Goal: Information Seeking & Learning: Check status

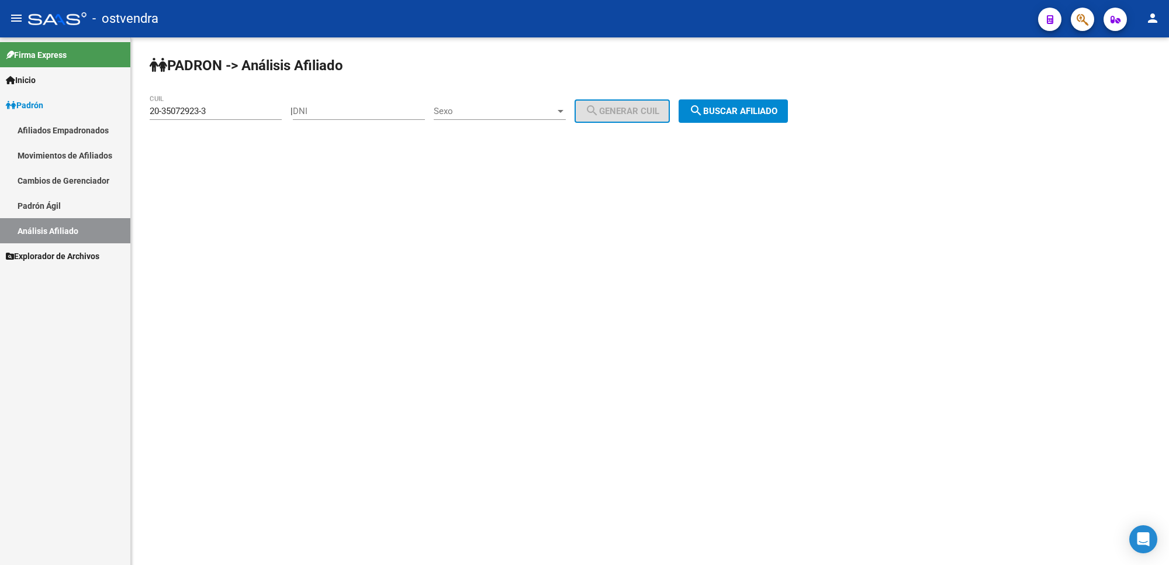
click at [735, 115] on span "search Buscar afiliado" at bounding box center [733, 111] width 88 height 11
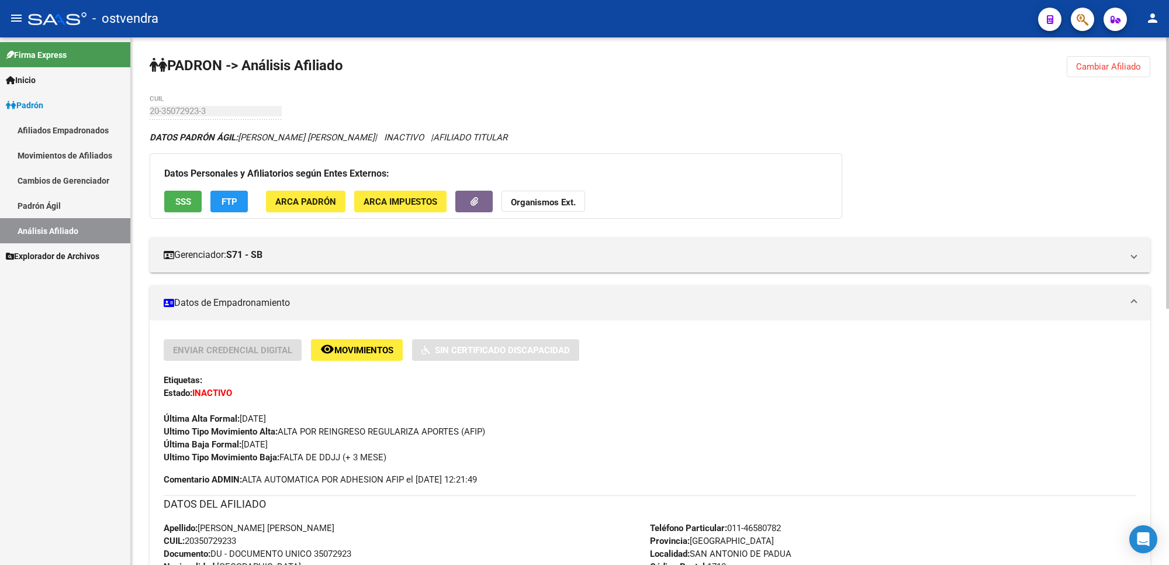
click at [1126, 70] on span "Cambiar Afiliado" at bounding box center [1108, 66] width 65 height 11
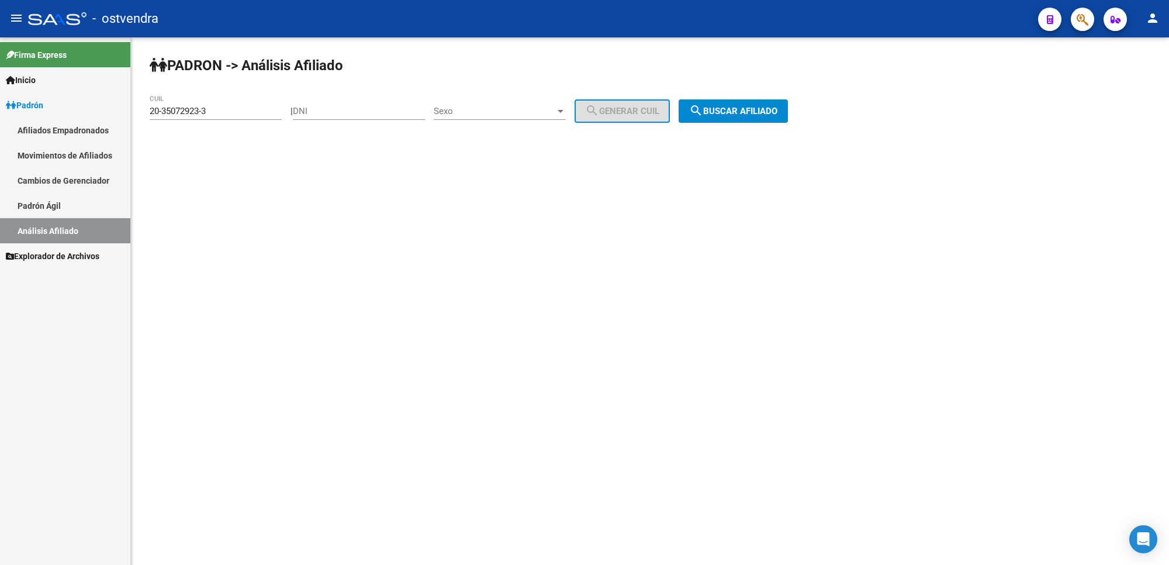
click at [212, 110] on input "20-35072923-3" at bounding box center [216, 111] width 132 height 11
click at [211, 110] on input "20-35072923-3" at bounding box center [216, 111] width 132 height 11
click at [209, 110] on input "20-35072923-3" at bounding box center [216, 111] width 132 height 11
drag, startPoint x: 214, startPoint y: 109, endPoint x: 12, endPoint y: 97, distance: 202.1
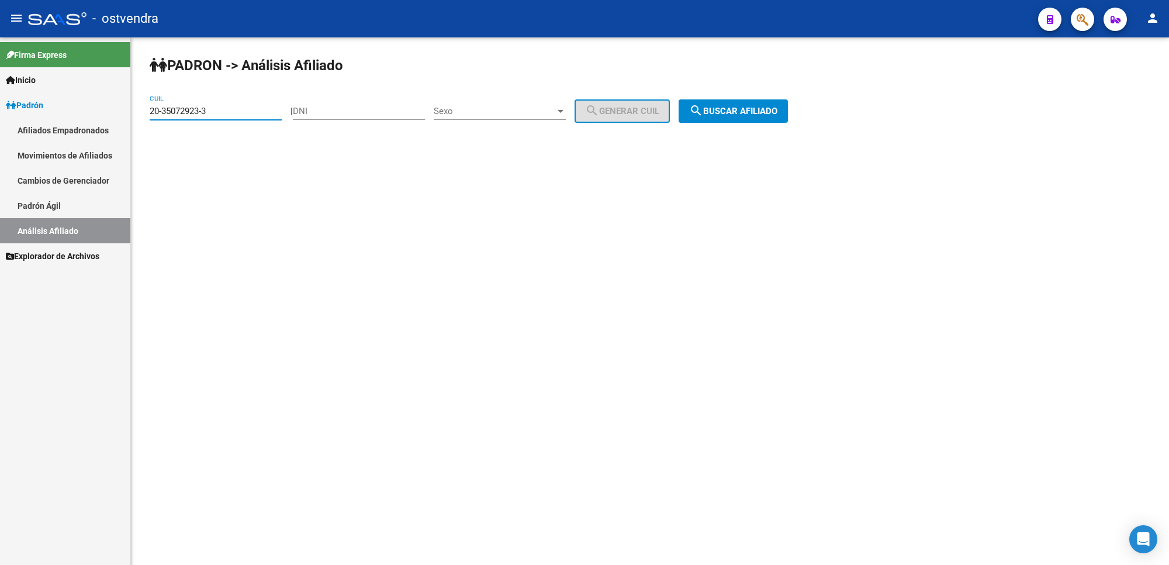
click at [12, 97] on mat-sidenav-container "Firma Express Inicio Instructivos Contacto OS Padrón Afiliados Empadronados Mov…" at bounding box center [584, 300] width 1169 height 527
paste input "20-38787824-7"
type input "20-38787824-7"
click at [785, 116] on button "search Buscar afiliado" at bounding box center [733, 110] width 109 height 23
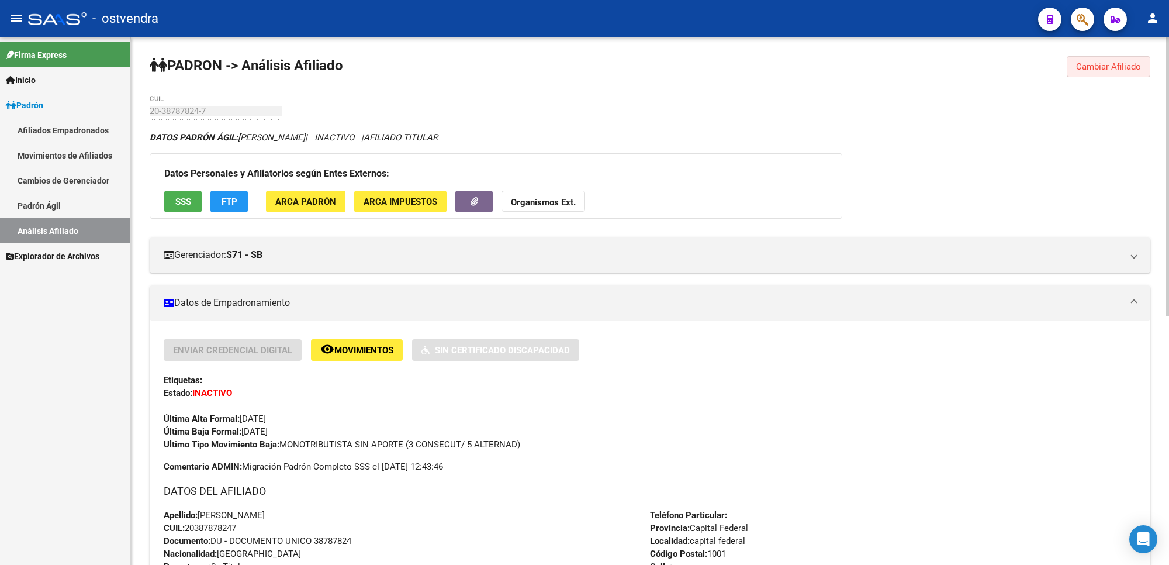
click at [1111, 70] on span "Cambiar Afiliado" at bounding box center [1108, 66] width 65 height 11
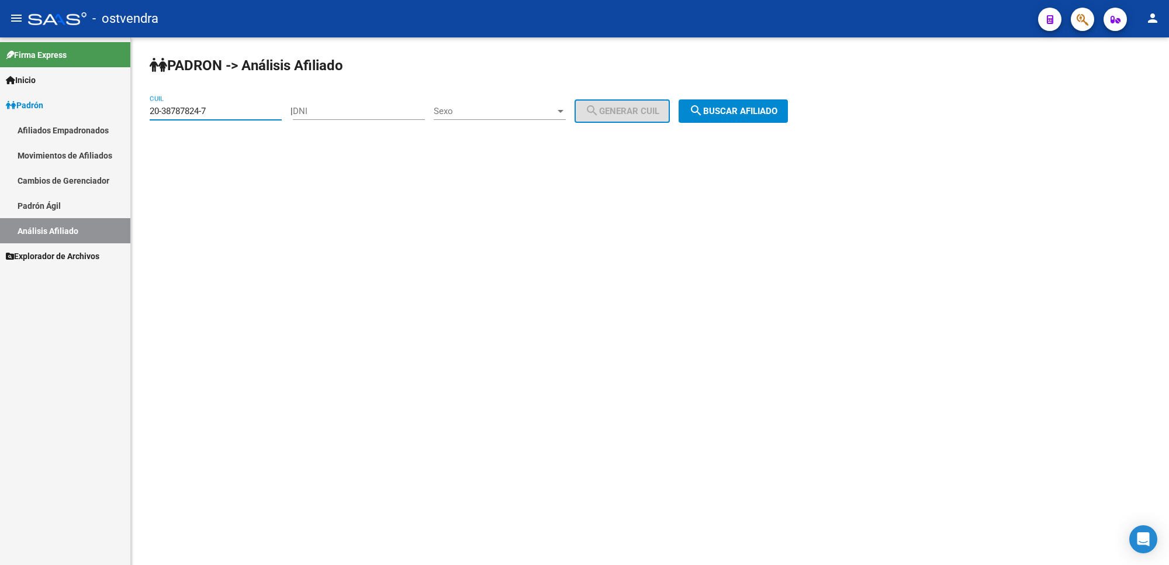
click at [254, 108] on input "20-38787824-7" at bounding box center [216, 111] width 132 height 11
drag, startPoint x: 246, startPoint y: 115, endPoint x: 111, endPoint y: 103, distance: 134.9
click at [111, 103] on mat-sidenav-container "Firma Express Inicio Instructivos Contacto OS Padrón Afiliados Empadronados Mov…" at bounding box center [584, 300] width 1169 height 527
paste input "20-38787824-7"
click at [774, 110] on span "search Buscar afiliado" at bounding box center [733, 111] width 88 height 11
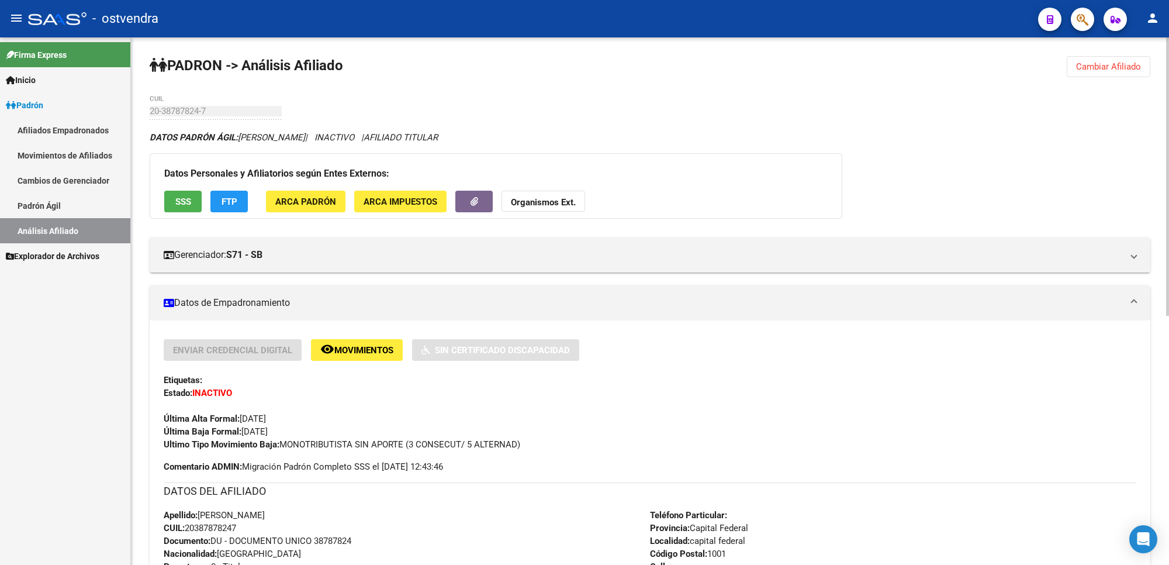
click at [1085, 67] on span "Cambiar Afiliado" at bounding box center [1108, 66] width 65 height 11
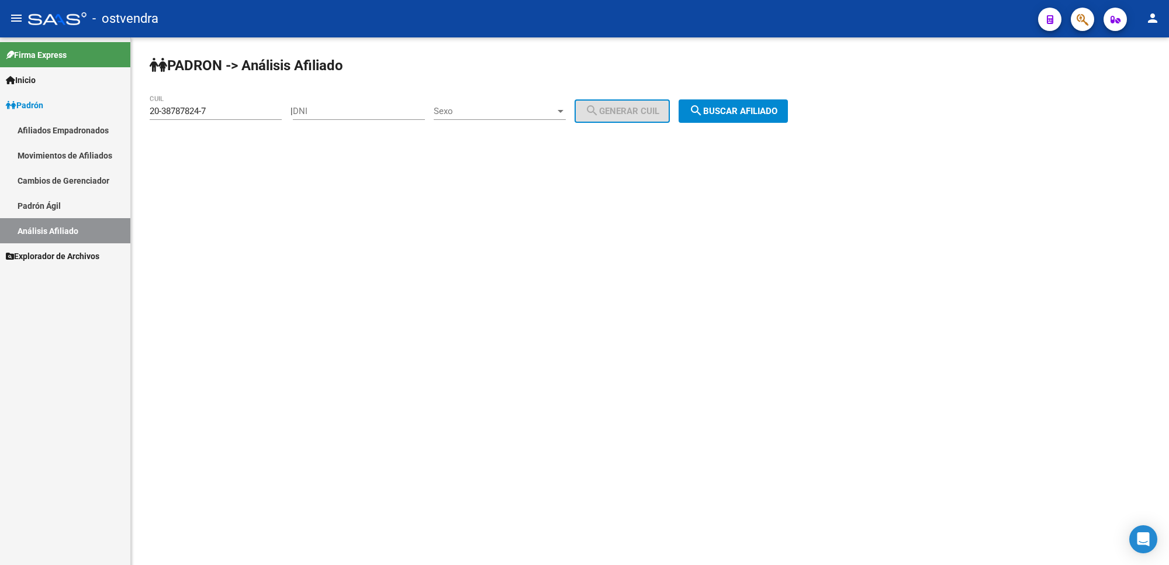
click at [220, 113] on input "20-38787824-7" at bounding box center [216, 111] width 132 height 11
drag, startPoint x: 226, startPoint y: 110, endPoint x: 0, endPoint y: 83, distance: 227.9
click at [0, 83] on mat-sidenav-container "Firma Express Inicio Instructivos Contacto OS Padrón Afiliados Empadronados Mov…" at bounding box center [584, 300] width 1169 height 527
paste input
click at [778, 106] on span "search Buscar afiliado" at bounding box center [733, 111] width 88 height 11
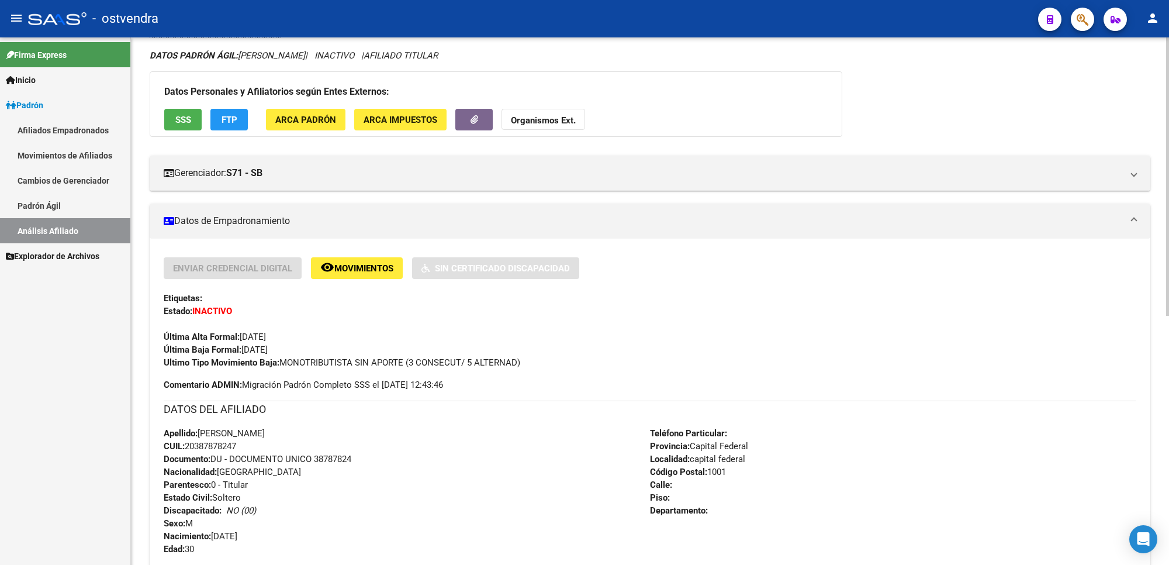
scroll to position [146, 0]
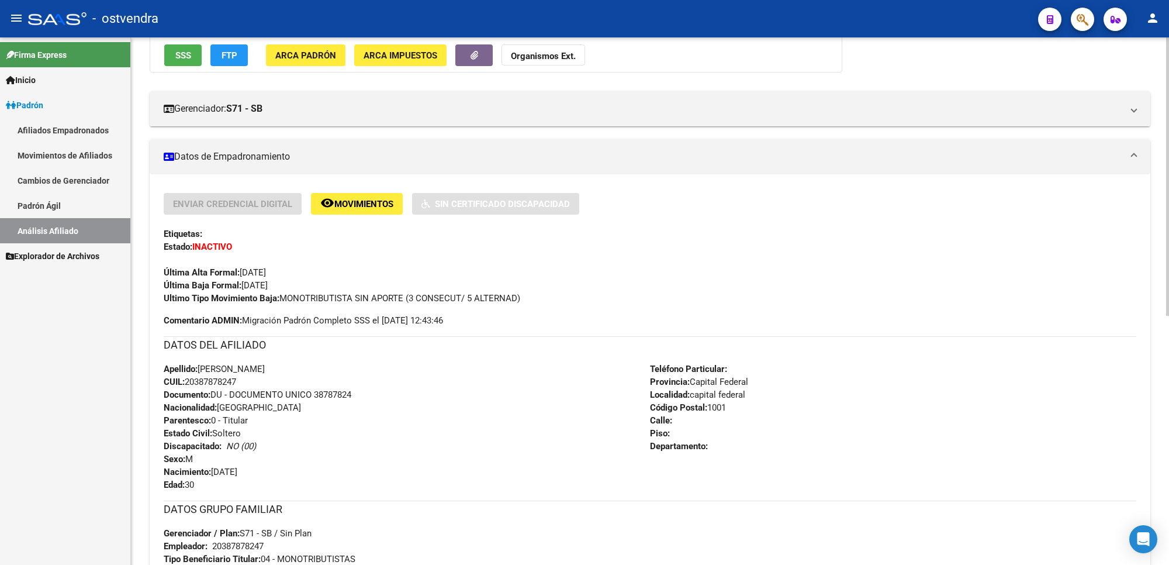
click at [512, 323] on div "Enviar Credencial Digital remove_red_eye Movimientos Sin Certificado Discapacid…" at bounding box center [650, 260] width 973 height 134
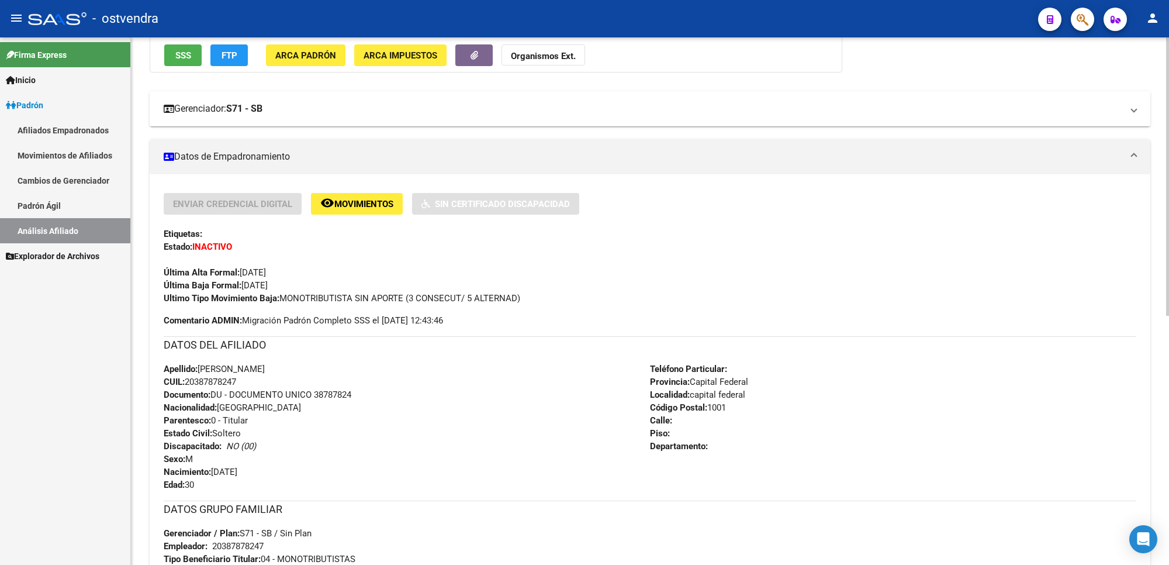
click at [328, 104] on mat-panel-title "Gerenciador: S71 - SB" at bounding box center [643, 108] width 959 height 13
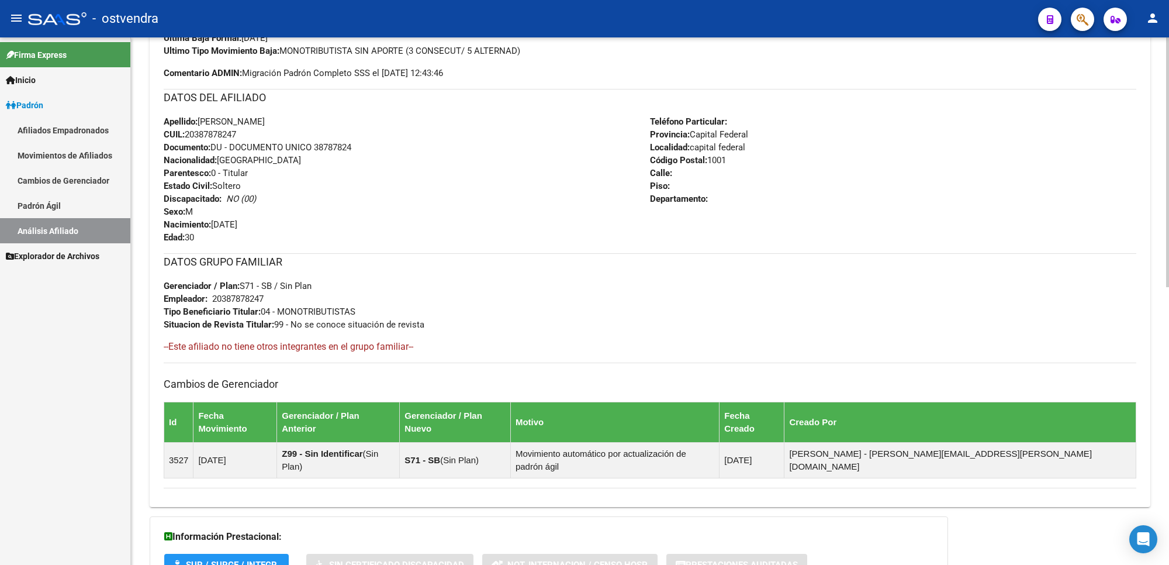
scroll to position [512, 0]
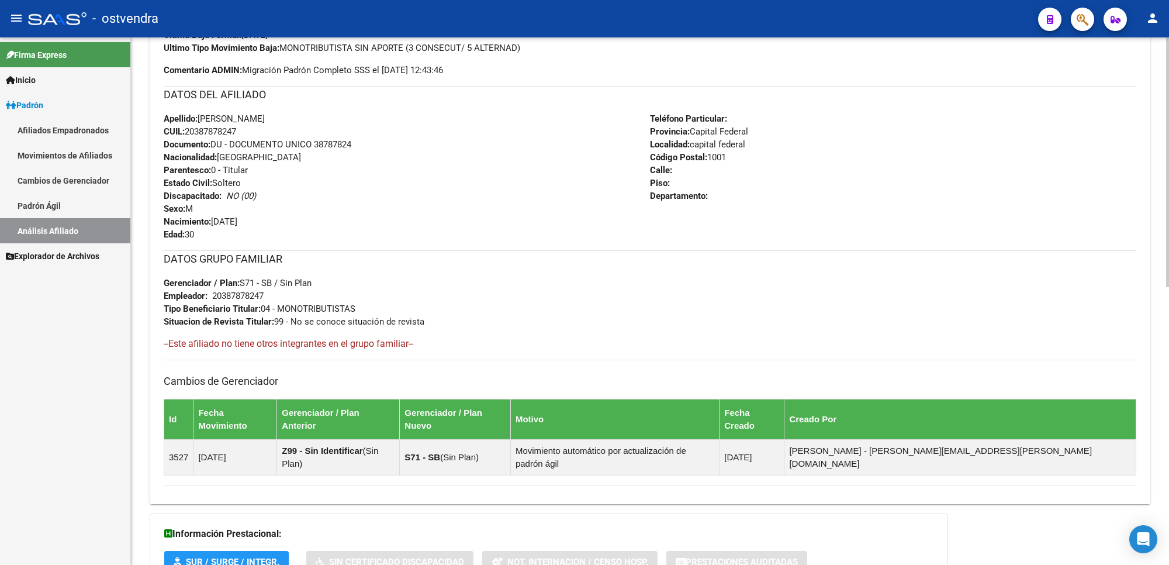
click at [371, 379] on h3 "Cambios de Gerenciador" at bounding box center [650, 381] width 973 height 16
click at [430, 168] on div "Apellido: [PERSON_NAME] CUIL: 20387878247 Documento: DU - DOCUMENTO UNICO 38787…" at bounding box center [407, 176] width 486 height 129
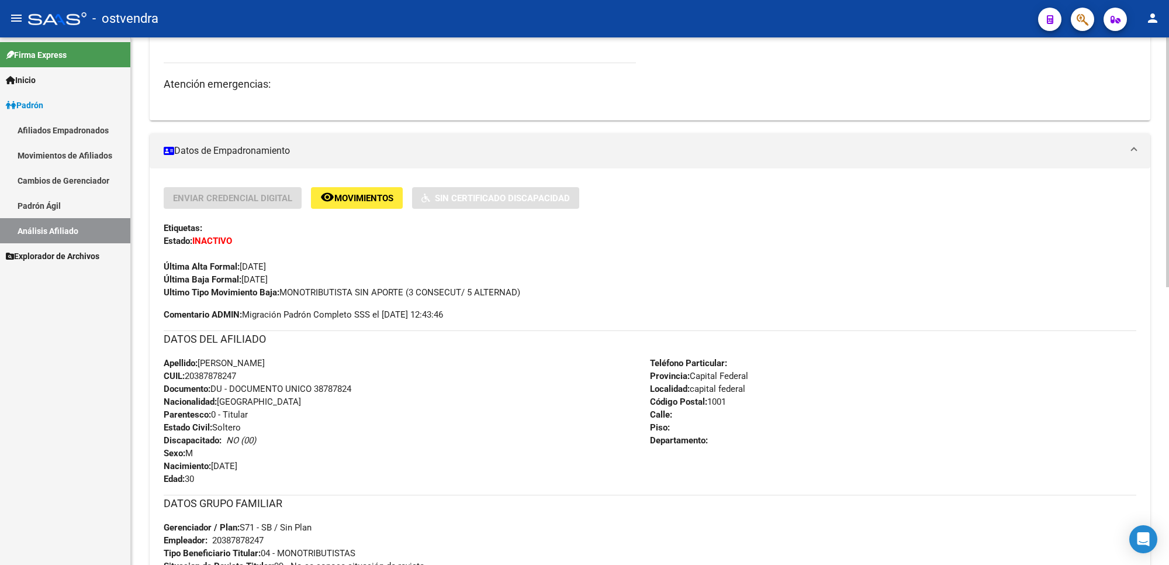
scroll to position [221, 0]
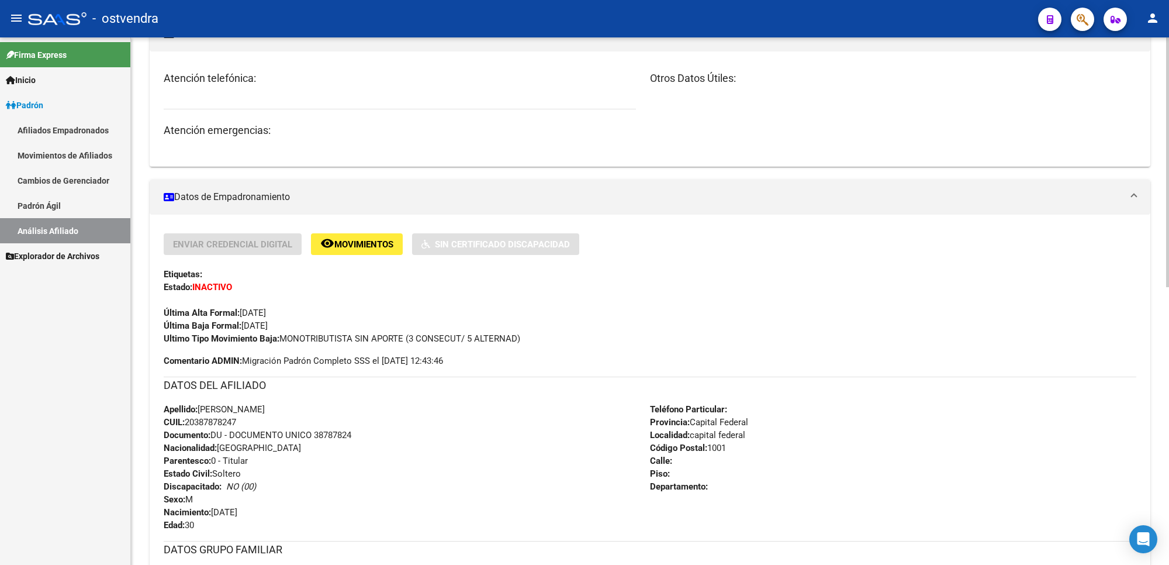
click at [542, 437] on div "Apellido: [PERSON_NAME] CUIL: 20387878247 Documento: DU - DOCUMENTO UNICO 38787…" at bounding box center [407, 467] width 486 height 129
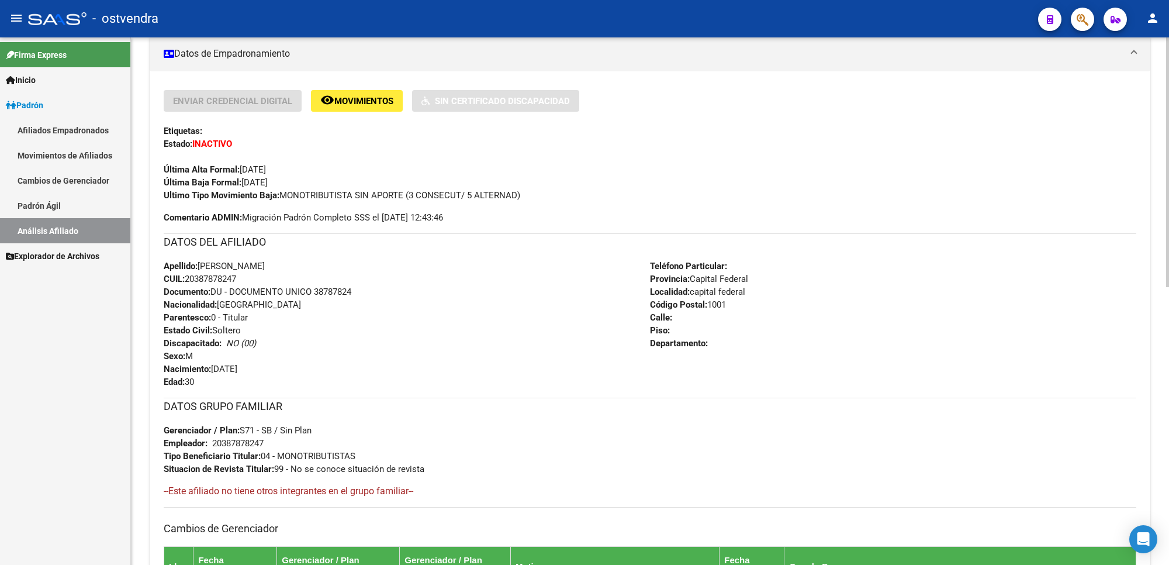
scroll to position [367, 0]
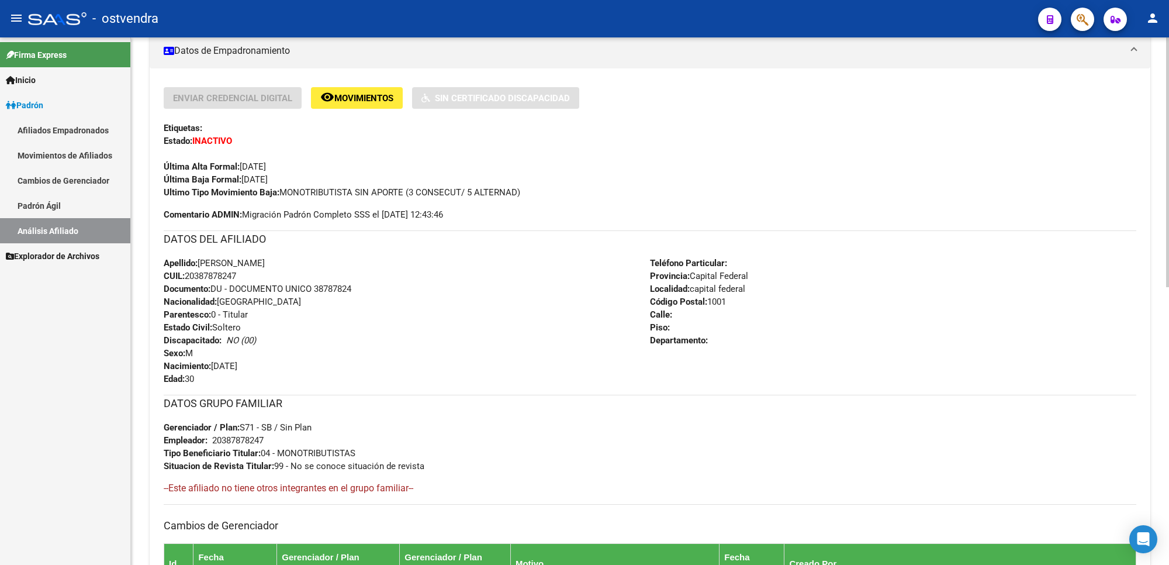
drag, startPoint x: 253, startPoint y: 270, endPoint x: 188, endPoint y: 277, distance: 65.8
click at [188, 277] on div "Apellido: [PERSON_NAME] CUIL: 20387878247 Documento: DU - DOCUMENTO UNICO 38787…" at bounding box center [407, 321] width 486 height 129
copy span "20387878247"
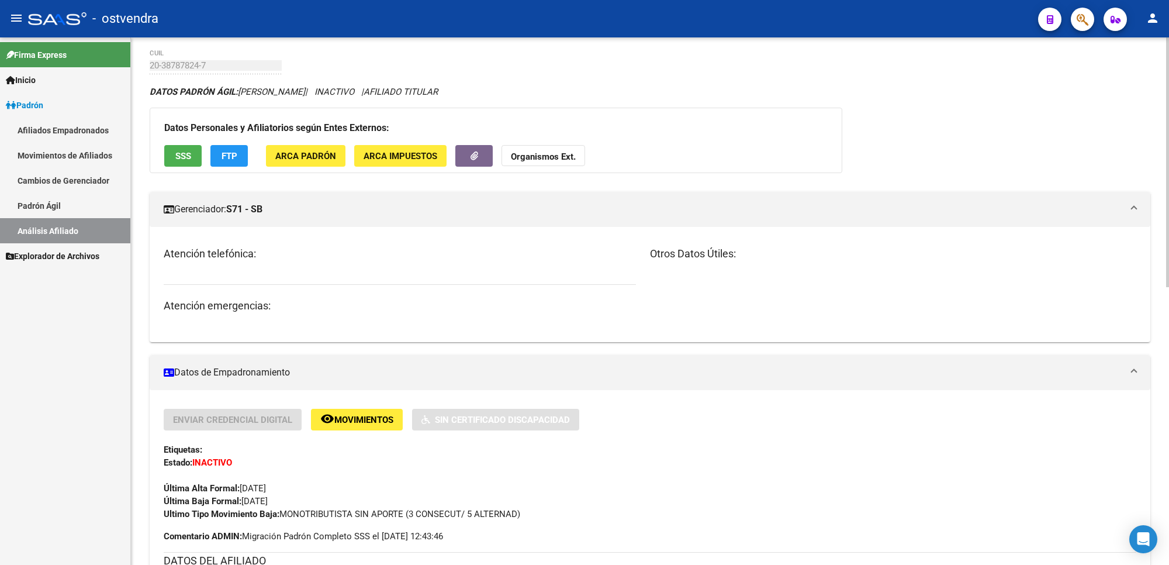
scroll to position [0, 0]
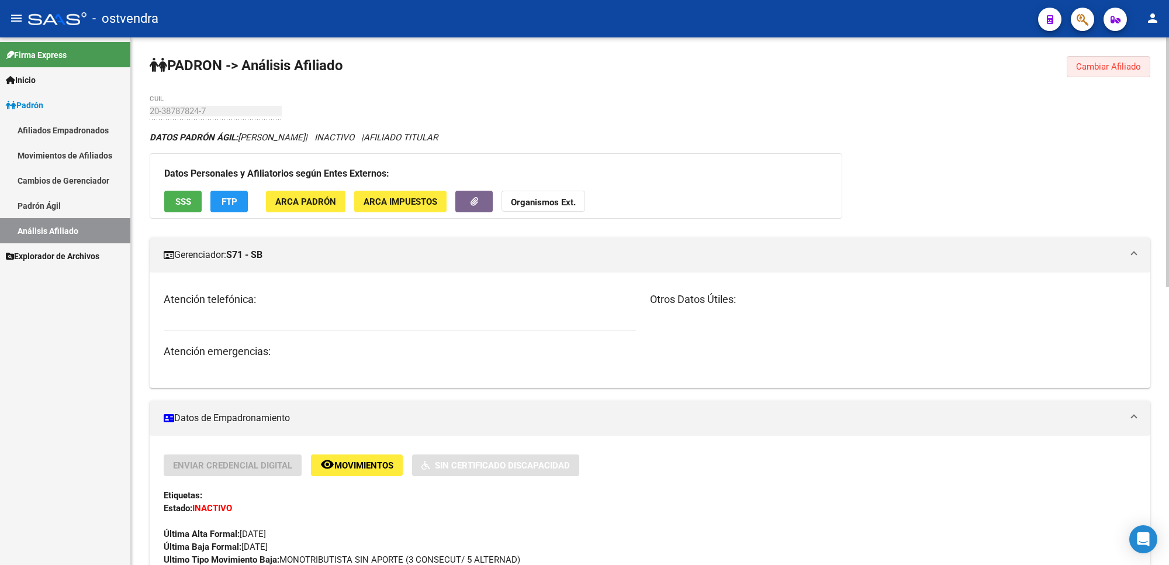
click at [1107, 69] on span "Cambiar Afiliado" at bounding box center [1108, 66] width 65 height 11
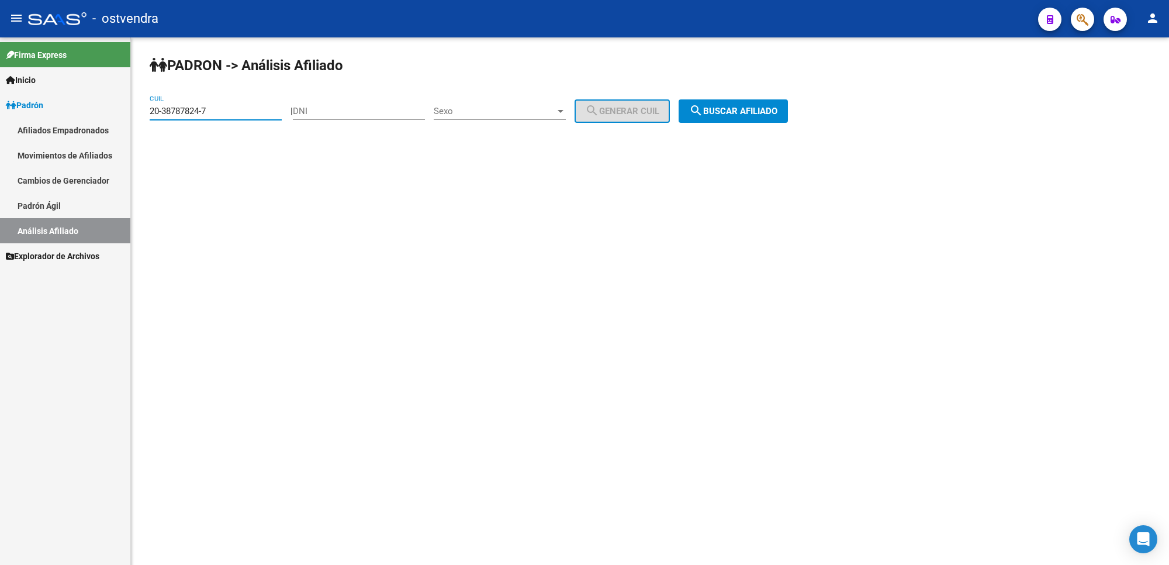
drag, startPoint x: 249, startPoint y: 109, endPoint x: 0, endPoint y: 118, distance: 249.2
click at [0, 118] on mat-sidenav-container "Firma Express Inicio Instructivos Contacto OS Padrón Afiliados Empadronados Mov…" at bounding box center [584, 300] width 1169 height 527
paste input "9978554-6"
click at [727, 106] on span "search Buscar afiliado" at bounding box center [733, 111] width 88 height 11
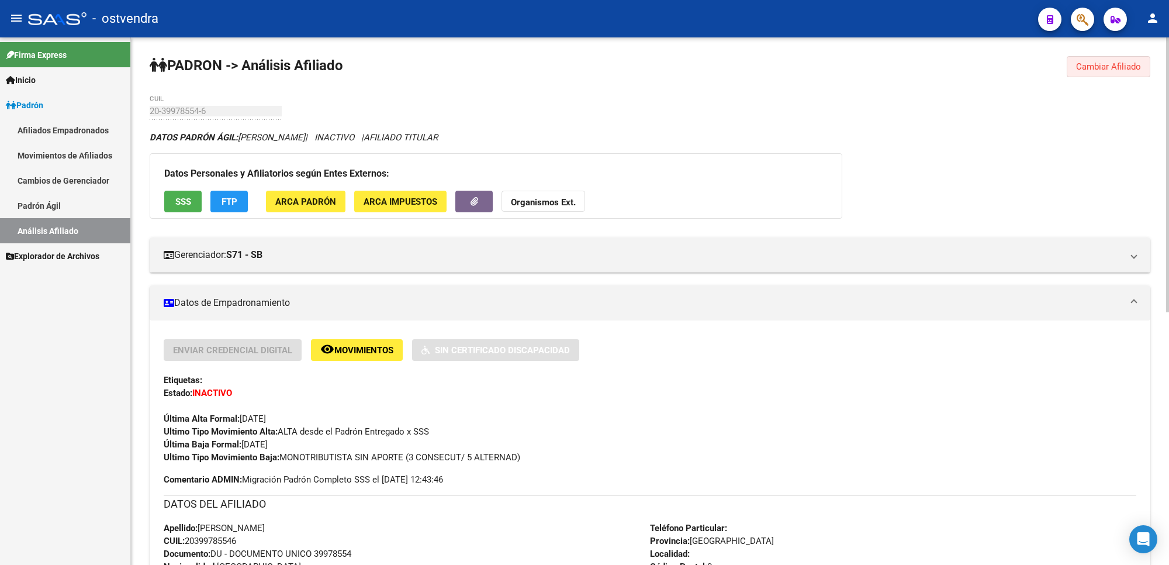
drag, startPoint x: 1104, startPoint y: 68, endPoint x: 1088, endPoint y: 73, distance: 17.0
click at [1103, 73] on button "Cambiar Afiliado" at bounding box center [1109, 66] width 84 height 21
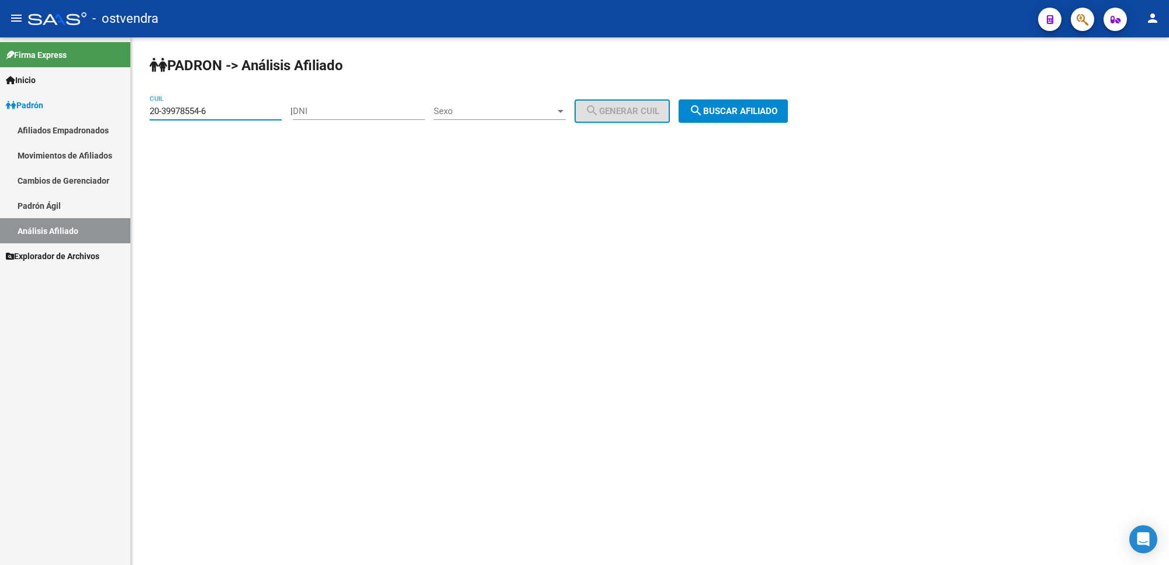
drag, startPoint x: 247, startPoint y: 112, endPoint x: 51, endPoint y: 87, distance: 196.9
click at [51, 87] on mat-sidenav-container "Firma Express Inicio Instructivos Contacto OS Padrón Afiliados Empadronados Mov…" at bounding box center [584, 300] width 1169 height 527
paste input "40539401-5"
click at [721, 111] on span "search Buscar afiliado" at bounding box center [733, 111] width 88 height 11
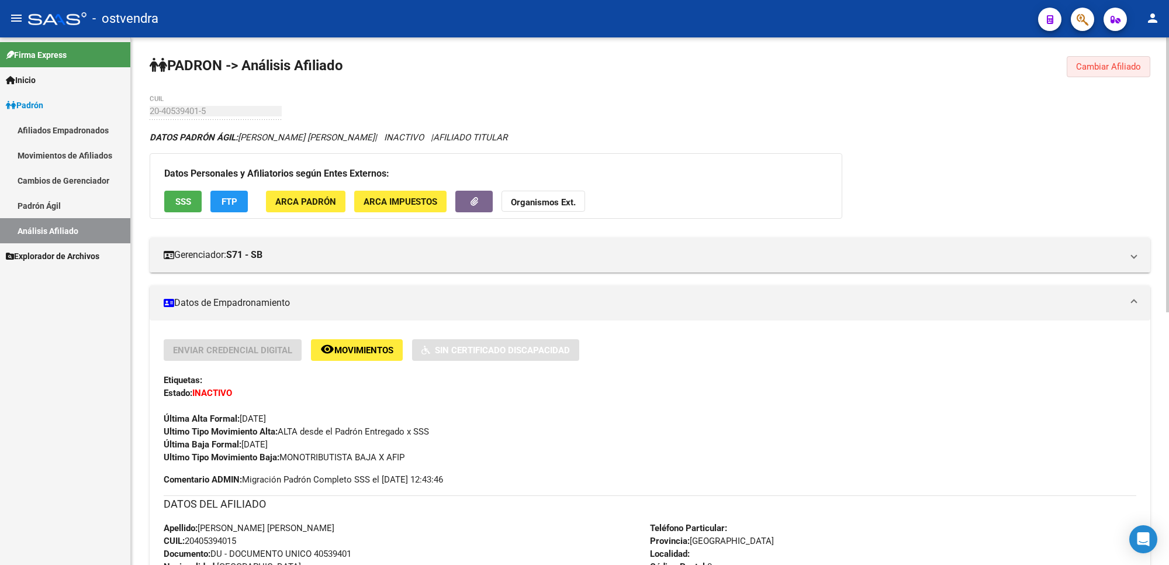
click at [1089, 68] on span "Cambiar Afiliado" at bounding box center [1108, 66] width 65 height 11
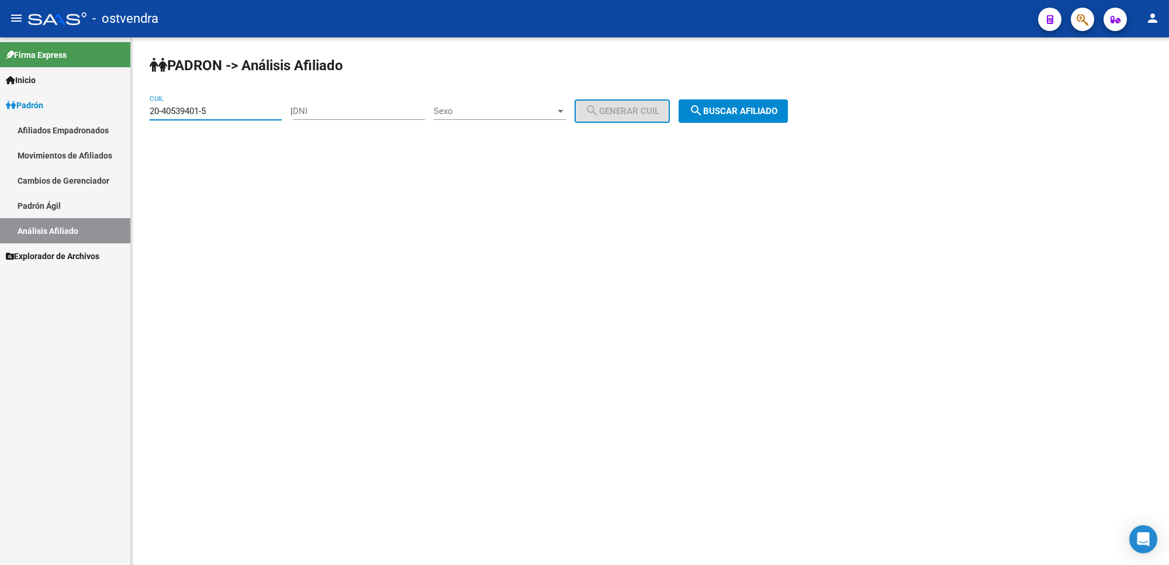
drag, startPoint x: 235, startPoint y: 109, endPoint x: 92, endPoint y: 112, distance: 142.7
click at [92, 112] on mat-sidenav-container "Firma Express Inicio Instructivos Contacto OS Padrón Afiliados Empadronados Mov…" at bounding box center [584, 300] width 1169 height 527
paste input
drag, startPoint x: 734, startPoint y: 121, endPoint x: 720, endPoint y: 140, distance: 24.2
click at [735, 122] on div "PADRON -> Análisis Afiliado 20-40539401-5 CUIL | DNI Sexo Sexo search Generar C…" at bounding box center [650, 98] width 1038 height 123
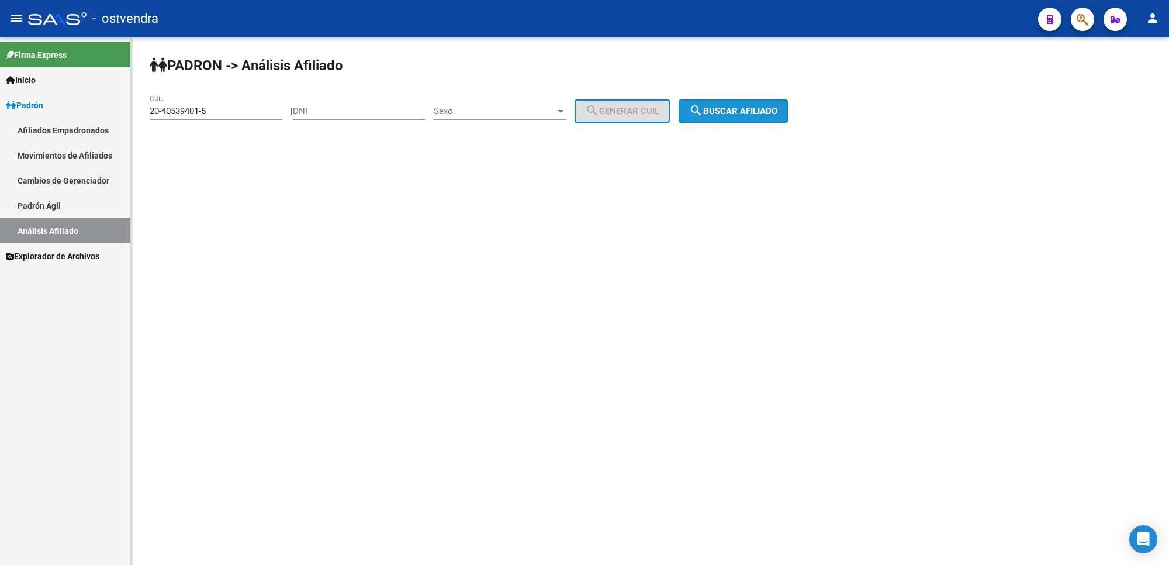
drag, startPoint x: 738, startPoint y: 109, endPoint x: 659, endPoint y: 256, distance: 166.6
click at [737, 110] on span "search Buscar afiliado" at bounding box center [733, 111] width 88 height 11
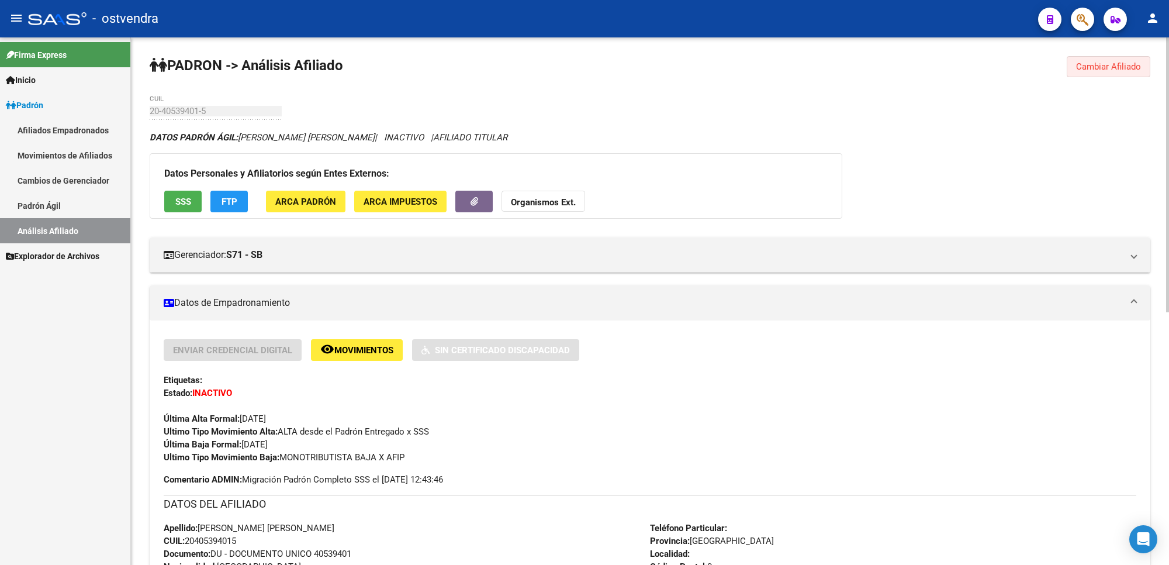
click at [1106, 65] on span "Cambiar Afiliado" at bounding box center [1108, 66] width 65 height 11
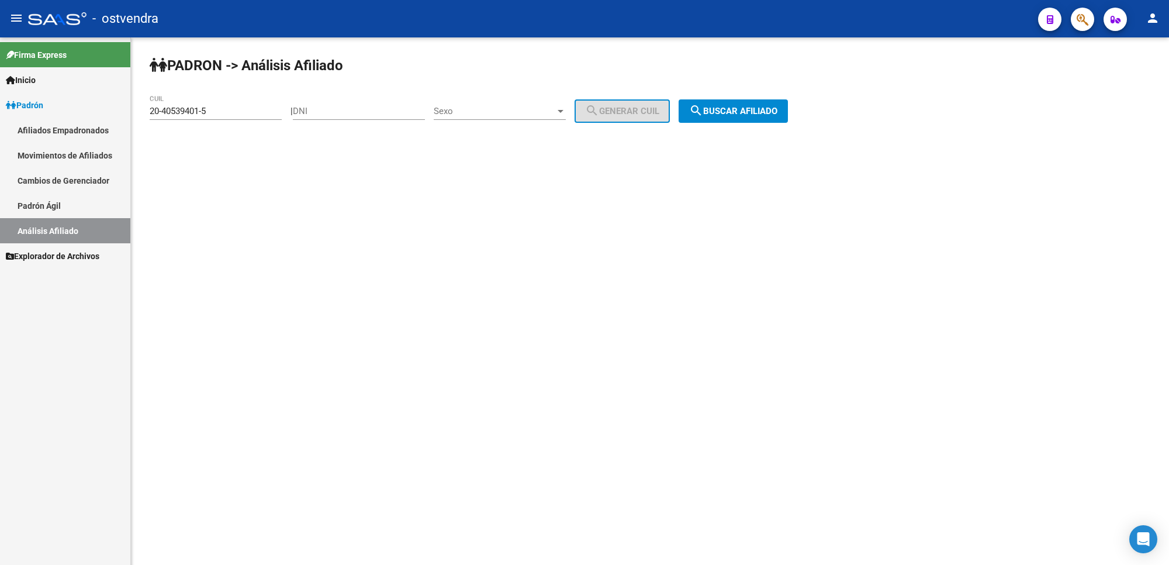
click at [244, 109] on input "20-40539401-5" at bounding box center [216, 111] width 132 height 11
drag, startPoint x: 229, startPoint y: 112, endPoint x: 48, endPoint y: 120, distance: 181.5
click at [48, 120] on mat-sidenav-container "Firma Express Inicio Instructivos Contacto OS Padrón Afiliados Empadronados Mov…" at bounding box center [584, 300] width 1169 height 527
paste input
click at [773, 104] on button "search Buscar afiliado" at bounding box center [733, 110] width 109 height 23
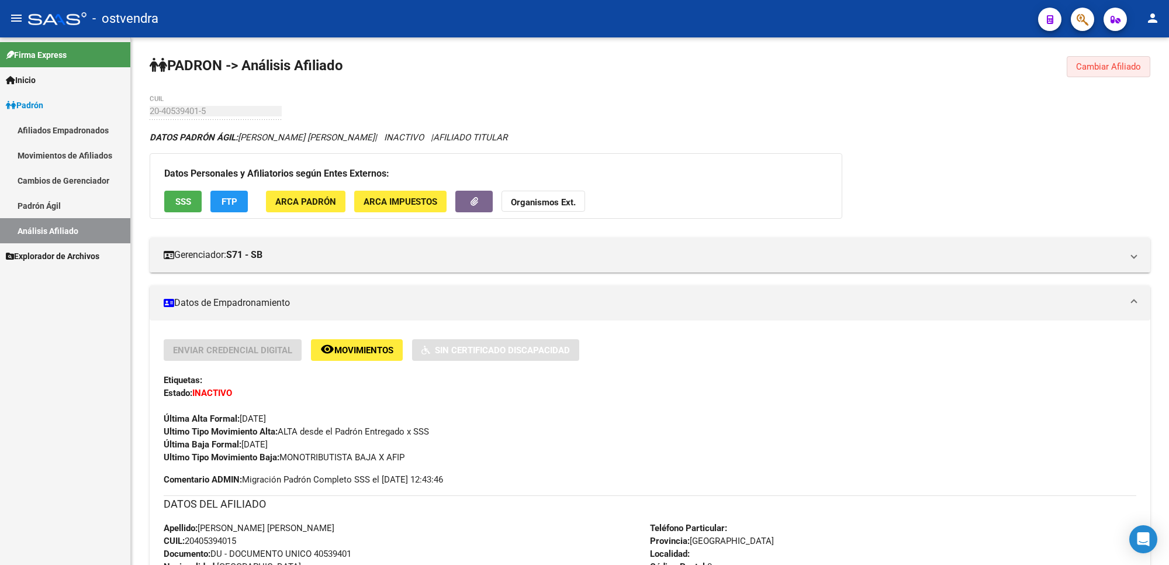
click at [1088, 70] on span "Cambiar Afiliado" at bounding box center [1108, 66] width 65 height 11
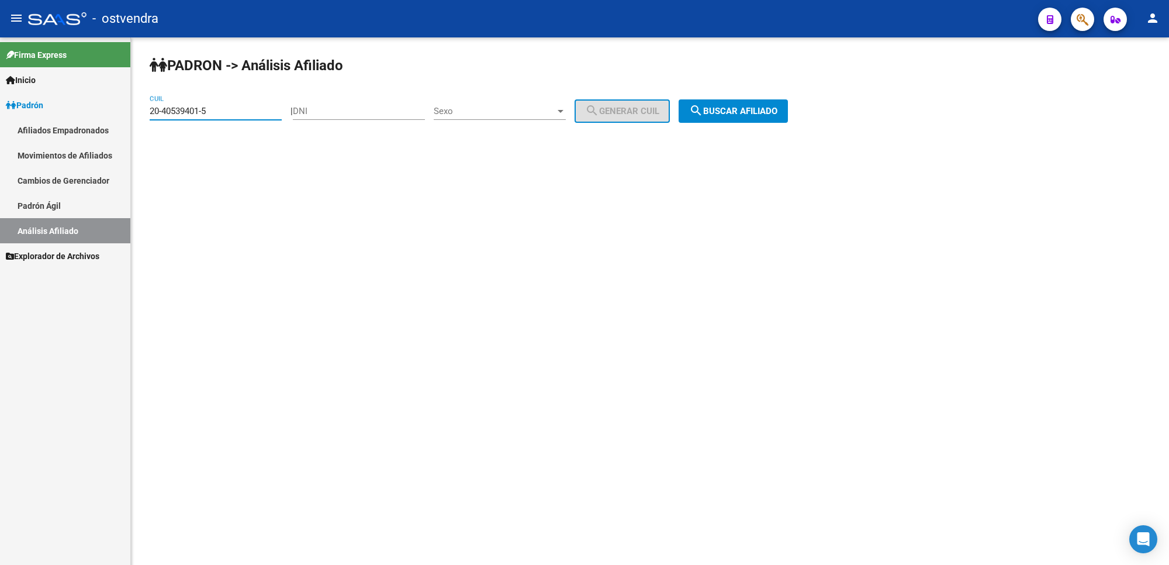
drag, startPoint x: 223, startPoint y: 112, endPoint x: 25, endPoint y: 106, distance: 198.3
click at [0, 104] on mat-sidenav-container "Firma Express Inicio Instructivos Contacto OS Padrón Afiliados Empadronados Mov…" at bounding box center [584, 300] width 1169 height 527
paste input "94662970"
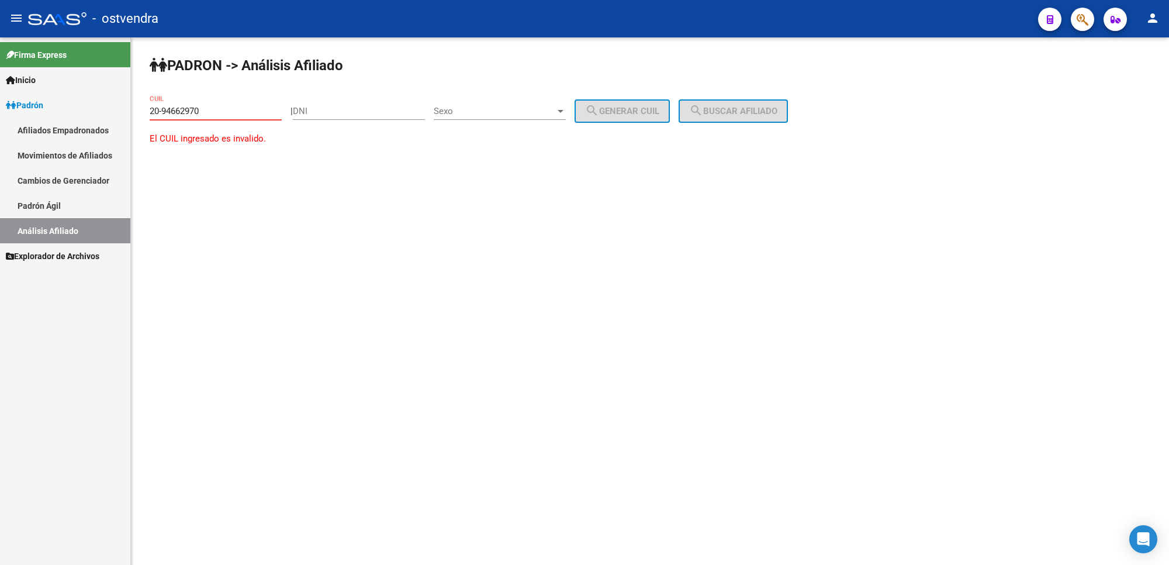
type input "20-94662970"
click at [220, 117] on div "20-94662970 CUIL" at bounding box center [216, 107] width 132 height 25
drag, startPoint x: 213, startPoint y: 113, endPoint x: 34, endPoint y: 101, distance: 179.9
click at [0, 87] on mat-sidenav-container "Firma Express Inicio Instructivos Contacto OS Padrón Afiliados Empadronados Mov…" at bounding box center [584, 300] width 1169 height 527
paste input "20-94662970-8"
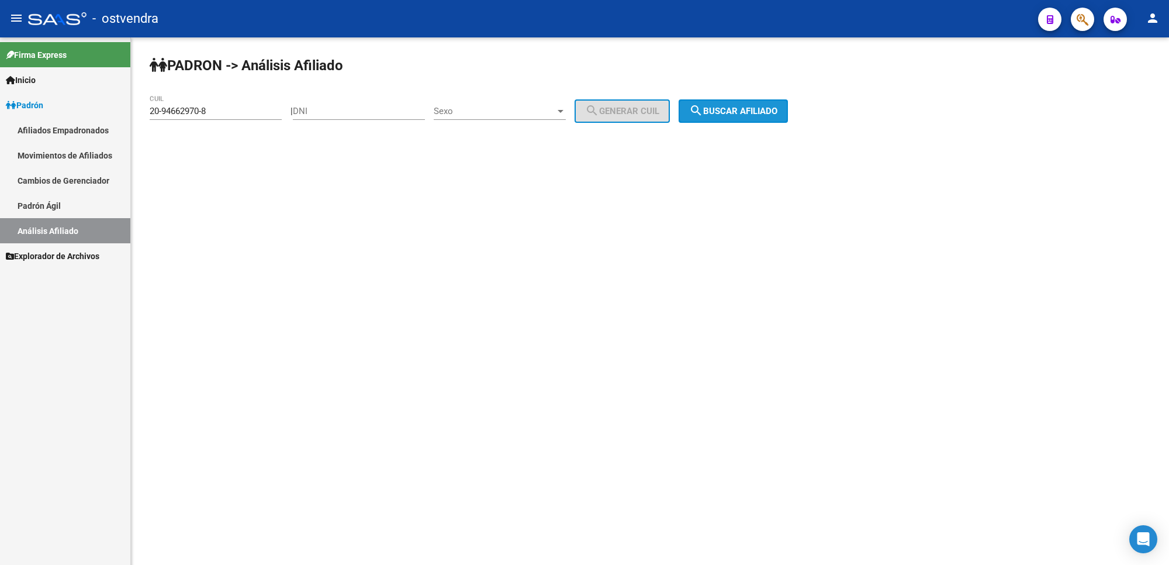
click at [748, 115] on button "search Buscar afiliado" at bounding box center [733, 110] width 109 height 23
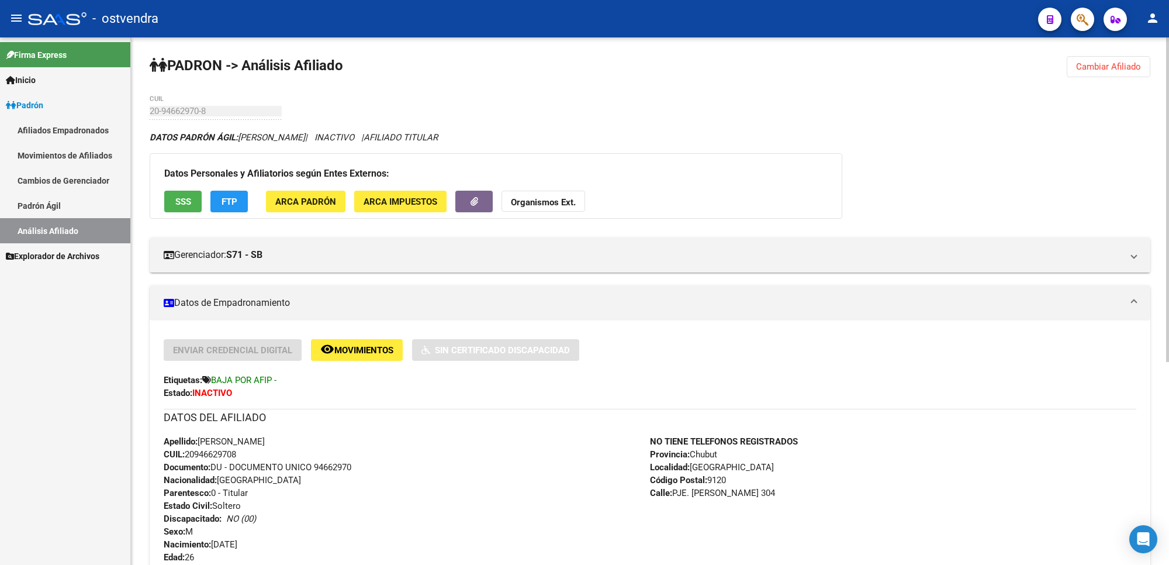
click at [1123, 87] on div "PADRON -> Análisis Afiliado Cambiar Afiliado 20-94662970-8 CUIL DATOS PADRÓN ÁG…" at bounding box center [650, 465] width 1038 height 857
click at [1127, 66] on span "Cambiar Afiliado" at bounding box center [1108, 66] width 65 height 11
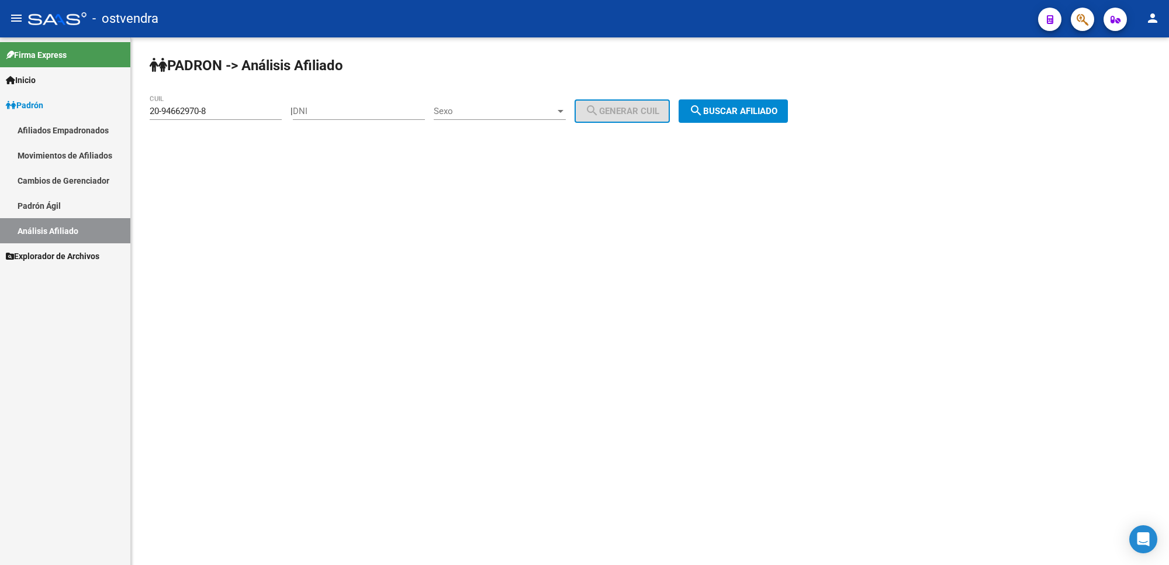
drag, startPoint x: 228, startPoint y: 101, endPoint x: 226, endPoint y: 111, distance: 10.7
click at [227, 102] on div "20-94662970-8 CUIL" at bounding box center [216, 107] width 132 height 25
drag, startPoint x: 226, startPoint y: 111, endPoint x: 50, endPoint y: 119, distance: 175.6
click at [50, 119] on mat-sidenav-container "Firma Express Inicio Instructivos Contacto OS Padrón Afiliados Empadronados Mov…" at bounding box center [584, 300] width 1169 height 527
paste input "5931251-7"
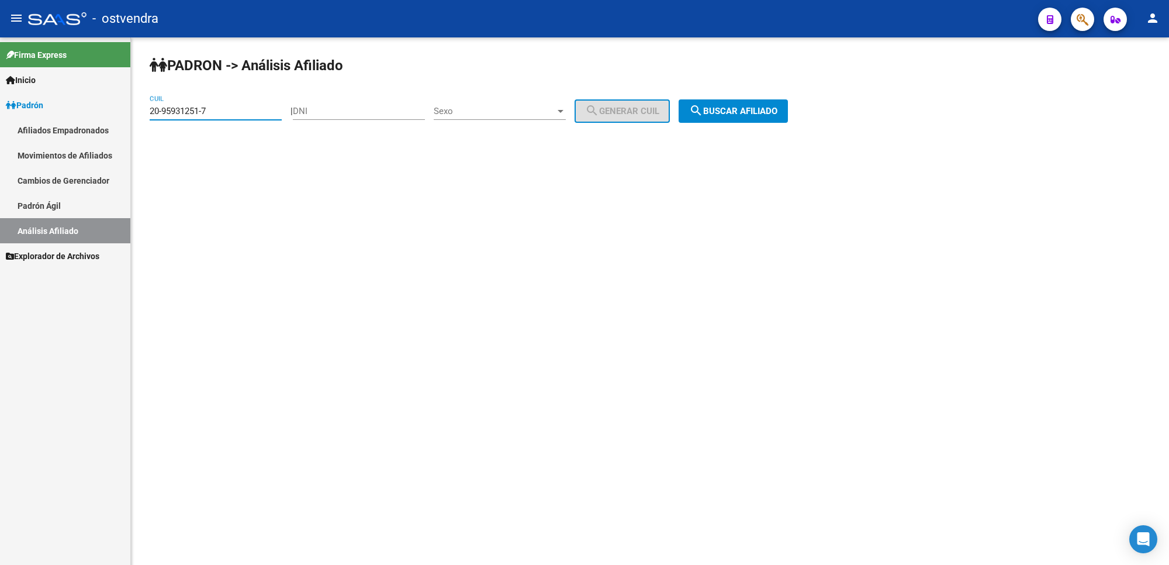
click at [721, 115] on span "search Buscar afiliado" at bounding box center [733, 111] width 88 height 11
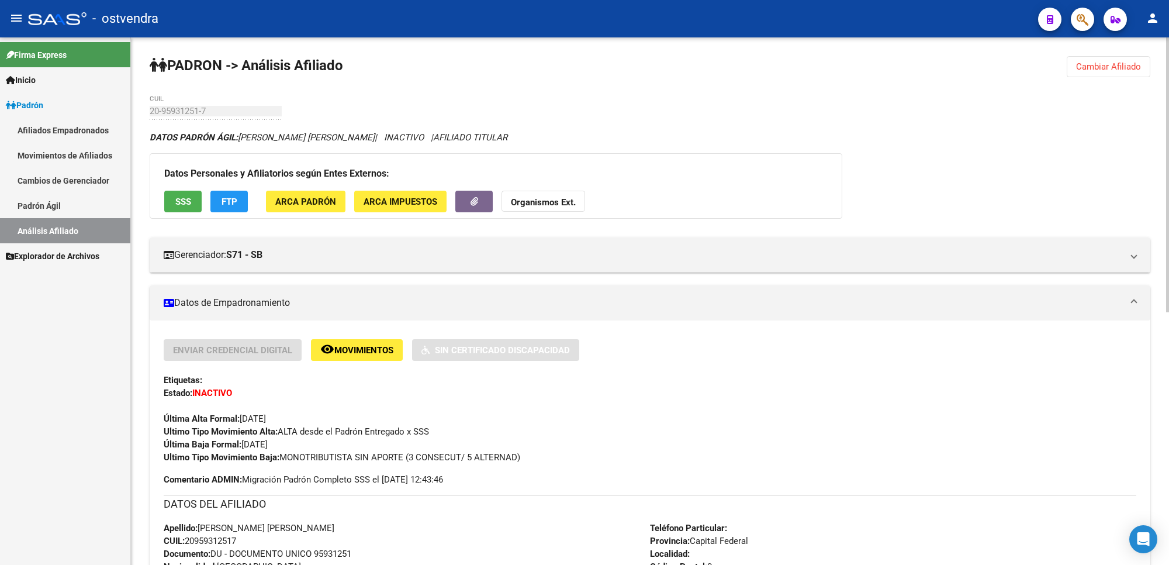
click at [1115, 68] on span "Cambiar Afiliado" at bounding box center [1108, 66] width 65 height 11
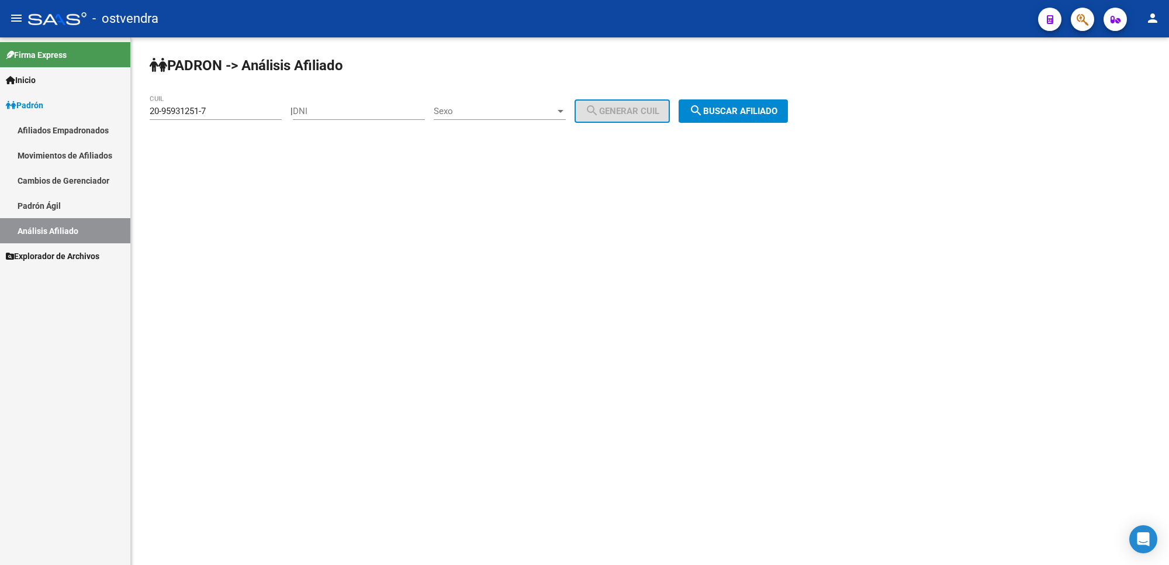
click at [230, 112] on input "20-95931251-7" at bounding box center [216, 111] width 132 height 11
drag, startPoint x: 229, startPoint y: 115, endPoint x: 78, endPoint y: 109, distance: 151.0
click at [78, 109] on mat-sidenav-container "Firma Express Inicio Instructivos Contacto OS Padrón Afiliados Empadronados Mov…" at bounding box center [584, 300] width 1169 height 527
paste input "3-28554817-9"
drag, startPoint x: 761, startPoint y: 109, endPoint x: 761, endPoint y: 115, distance: 5.9
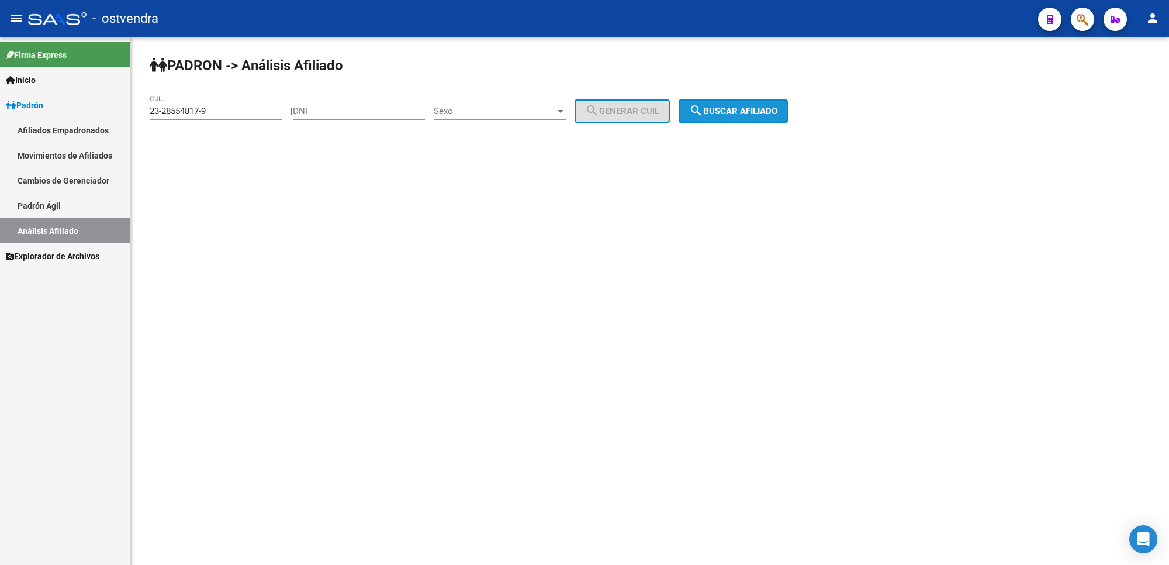
click at [763, 109] on span "search Buscar afiliado" at bounding box center [733, 111] width 88 height 11
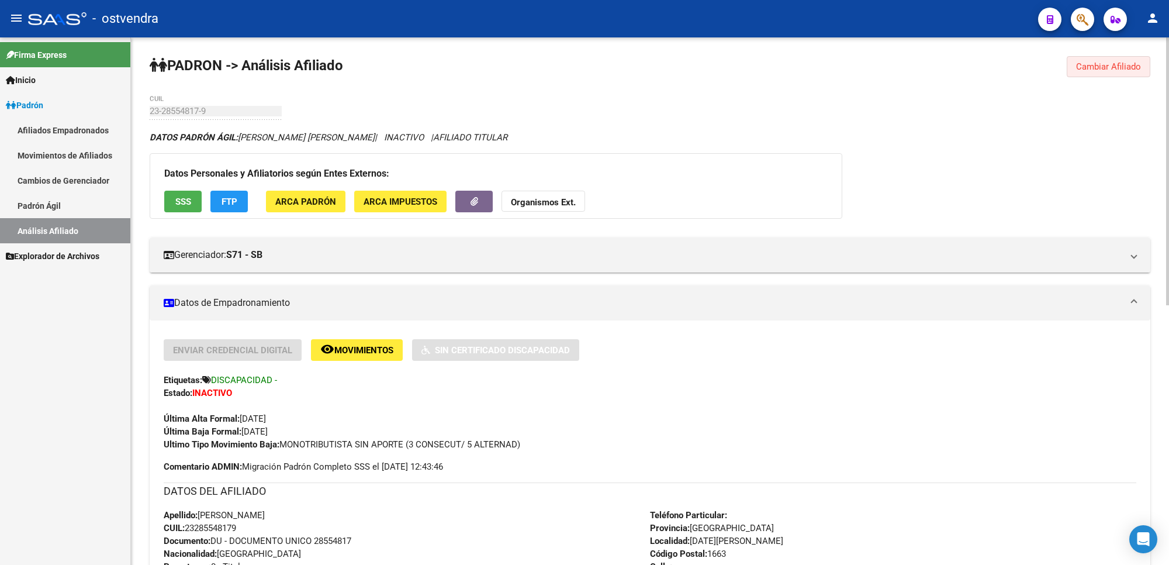
drag, startPoint x: 1135, startPoint y: 71, endPoint x: 1123, endPoint y: 70, distance: 11.8
click at [1135, 71] on button "Cambiar Afiliado" at bounding box center [1109, 66] width 84 height 21
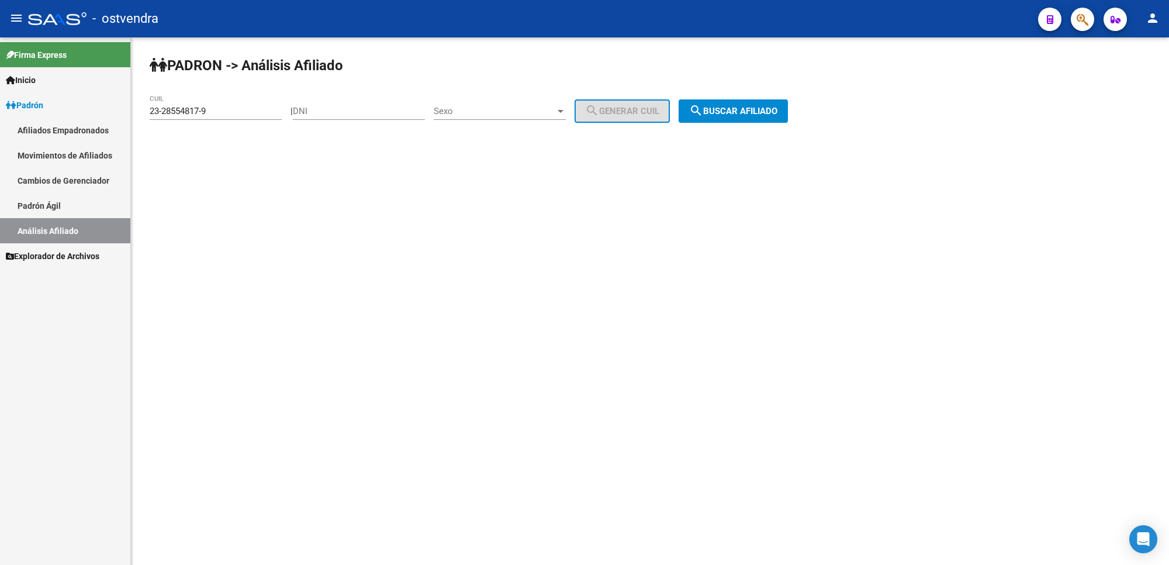
drag, startPoint x: 267, startPoint y: 103, endPoint x: 263, endPoint y: 113, distance: 10.0
click at [265, 109] on div "23-28554817-9 CUIL" at bounding box center [216, 107] width 132 height 25
drag, startPoint x: 250, startPoint y: 112, endPoint x: 99, endPoint y: 114, distance: 150.9
click at [99, 114] on mat-sidenav-container "Firma Express Inicio Instructivos Contacto OS Padrón Afiliados Empadronados Mov…" at bounding box center [584, 300] width 1169 height 527
paste input "96-55"
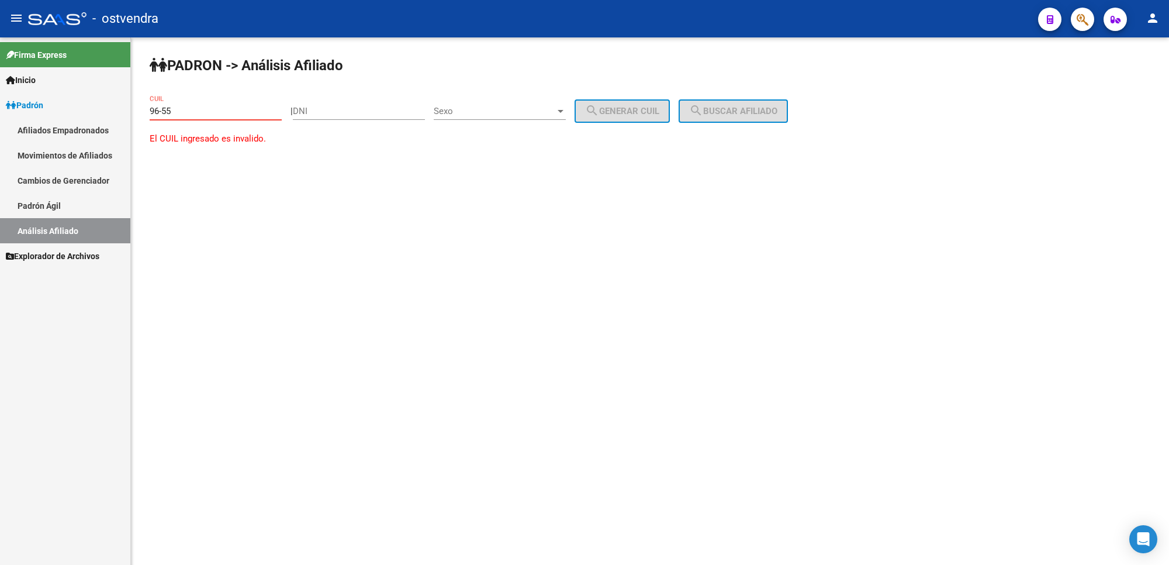
type input "96-55"
drag, startPoint x: 346, startPoint y: 539, endPoint x: 355, endPoint y: 508, distance: 32.8
click at [346, 527] on mat-sidenav-content "PADRON -> Análisis Afiliado 96-55 CUIL | DNI Sexo Sexo search Generar CUIL sear…" at bounding box center [650, 300] width 1038 height 527
